Goal: Task Accomplishment & Management: Use online tool/utility

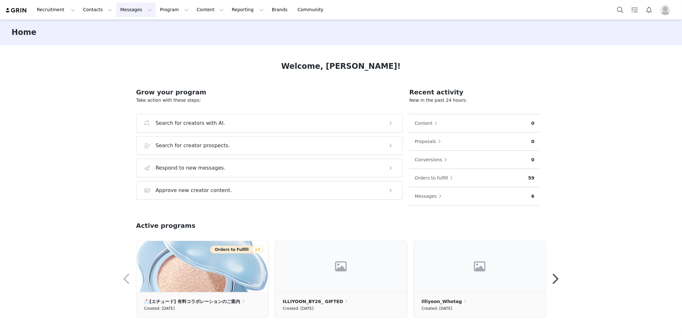
click at [139, 13] on button "Messages Messages" at bounding box center [135, 10] width 39 height 14
click at [142, 42] on div "Inbox" at bounding box center [133, 40] width 43 height 7
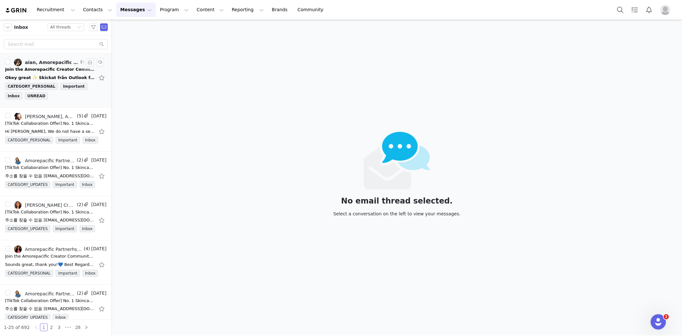
click at [47, 69] on div "Join the Amorepacific Creator Community on Discord 🎉" at bounding box center [50, 69] width 90 height 6
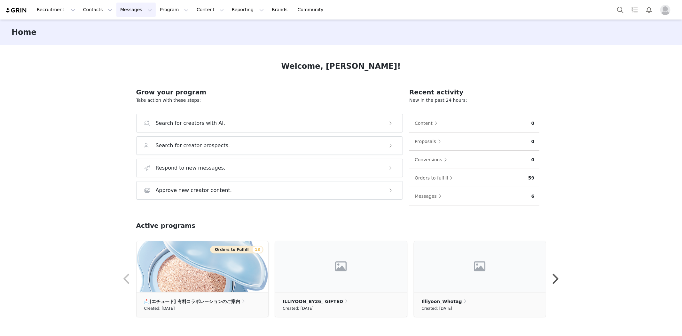
click at [116, 7] on button "Messages Messages" at bounding box center [135, 10] width 39 height 14
click at [122, 10] on button "Messages Messages" at bounding box center [135, 10] width 39 height 14
click at [55, 13] on button "Recruitment Recruitment" at bounding box center [56, 10] width 46 height 14
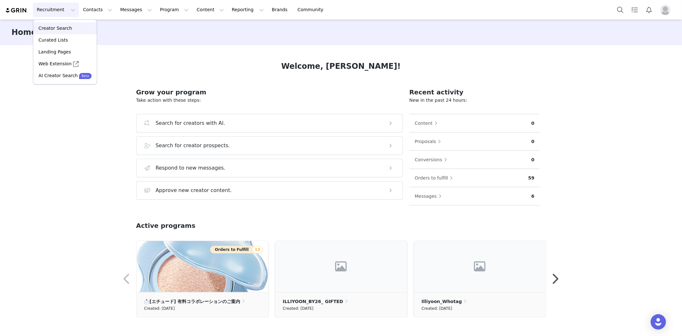
click at [57, 30] on p "Creator Search" at bounding box center [55, 28] width 34 height 7
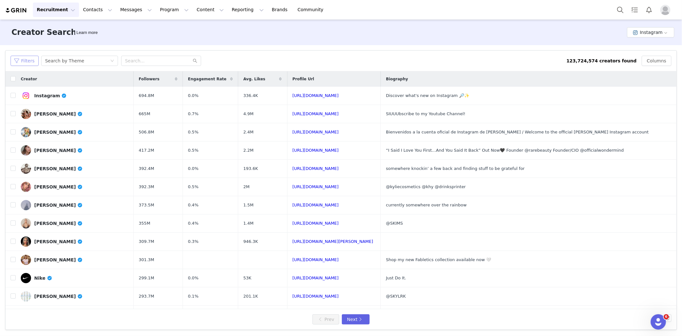
click at [32, 61] on button "Filters" at bounding box center [25, 61] width 28 height 10
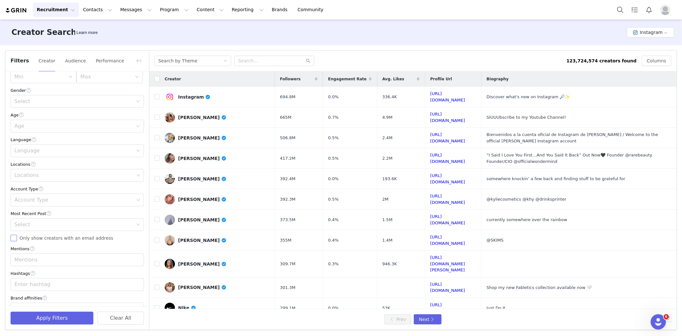
scroll to position [122, 0]
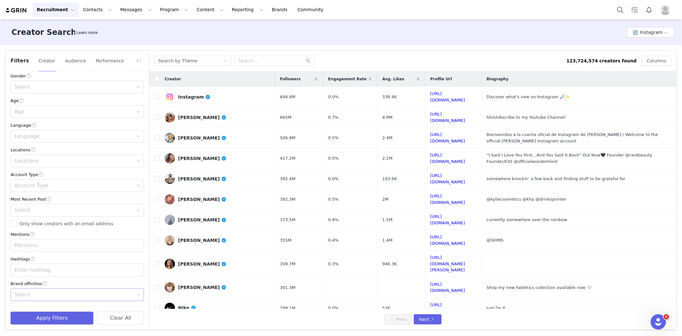
click at [62, 295] on div "Select" at bounding box center [74, 294] width 120 height 6
click at [135, 173] on div "Account Type" at bounding box center [77, 174] width 133 height 7
click at [142, 174] on div "Current Creators Hide creators in my CRM Bio Phrase Follower Count Min Max Enga…" at bounding box center [77, 128] width 144 height 356
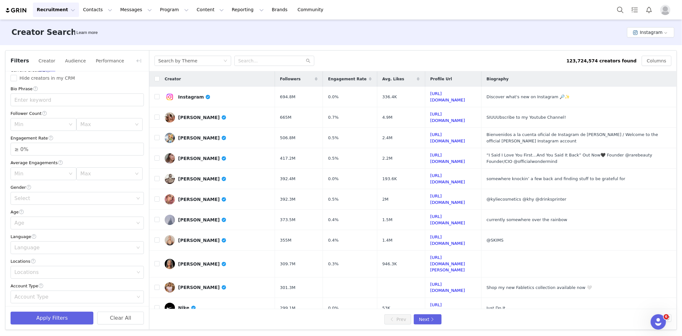
scroll to position [0, 0]
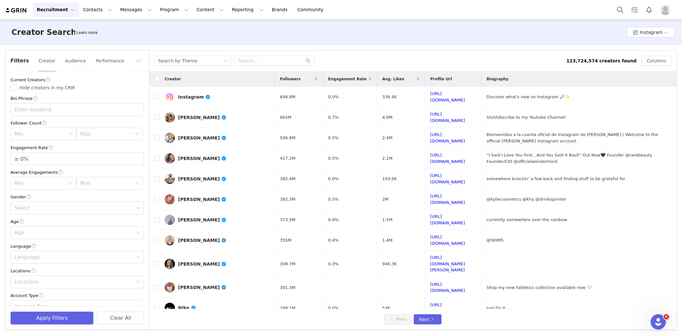
click at [65, 169] on div "Average Engagements" at bounding box center [77, 172] width 133 height 7
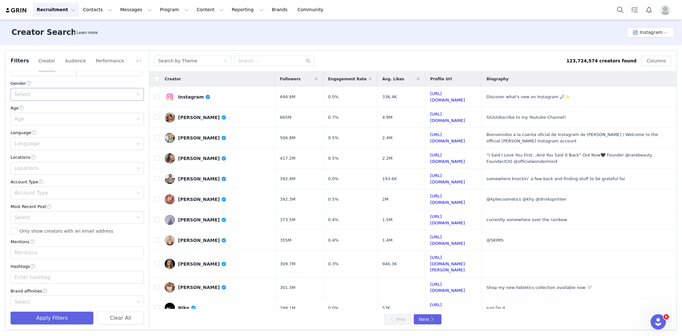
scroll to position [122, 0]
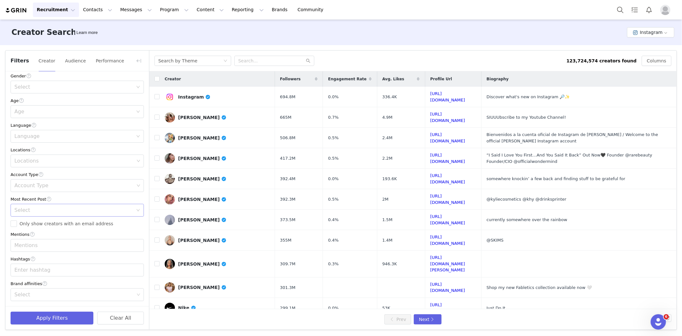
click at [77, 210] on div "Select" at bounding box center [73, 210] width 119 height 6
